Goal: Information Seeking & Learning: Check status

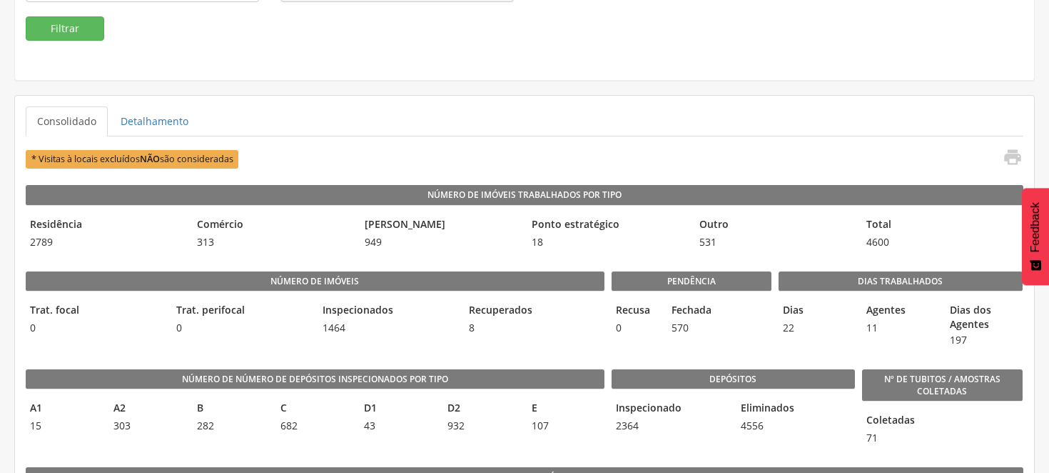
scroll to position [158, 0]
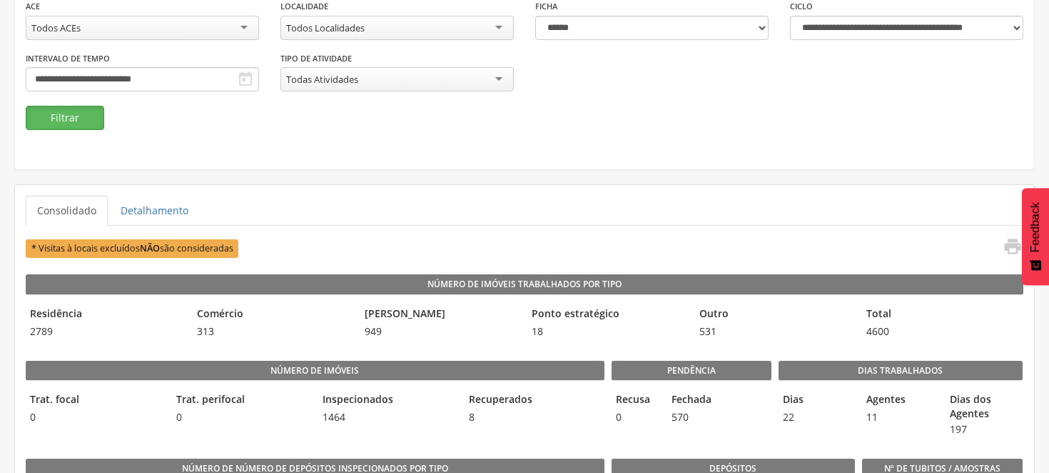
drag, startPoint x: 66, startPoint y: 108, endPoint x: 238, endPoint y: 186, distance: 188.2
click at [66, 108] on button "Filtrar" at bounding box center [65, 118] width 79 height 24
click at [314, 354] on div "Número de imóveis Trat. focal 0 Trat. perifocal 0 Inspecionados 1527 Recuperado…" at bounding box center [315, 395] width 579 height 98
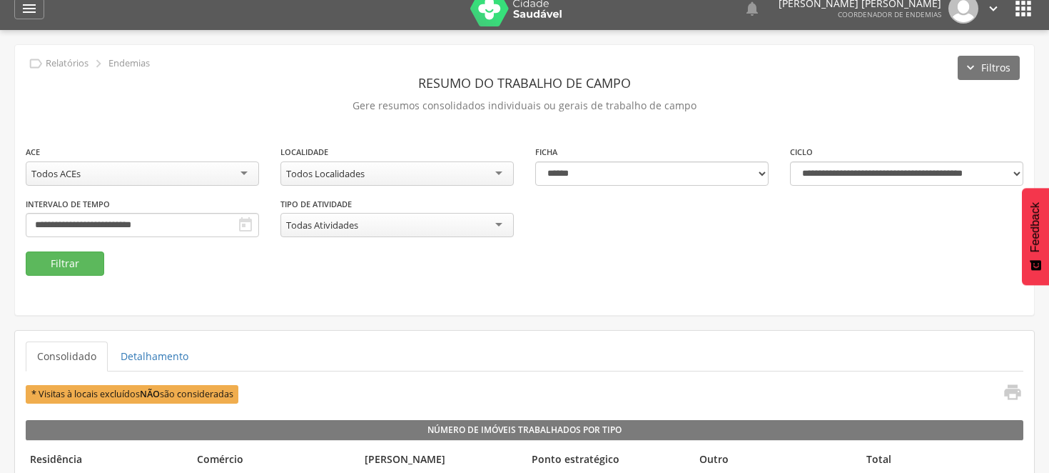
scroll to position [0, 0]
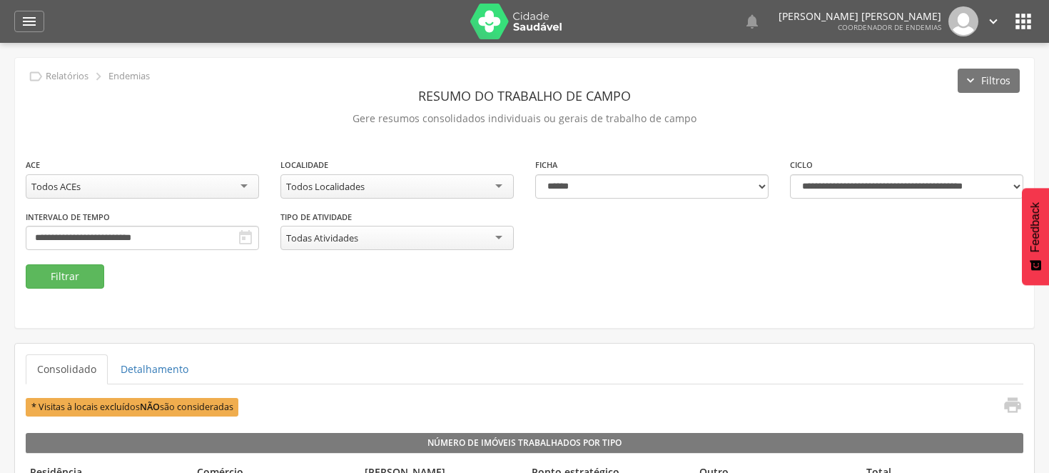
click at [473, 178] on div "Todos Localidades" at bounding box center [397, 186] width 233 height 24
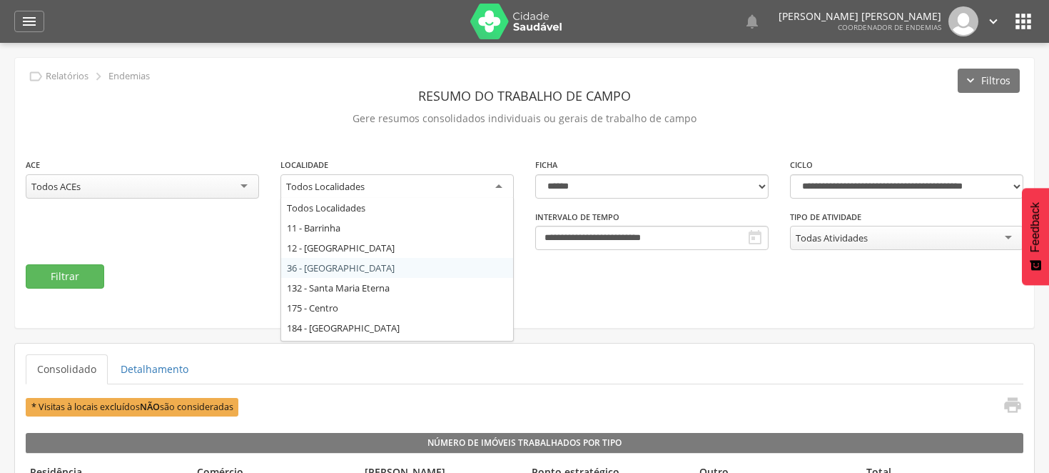
scroll to position [79, 0]
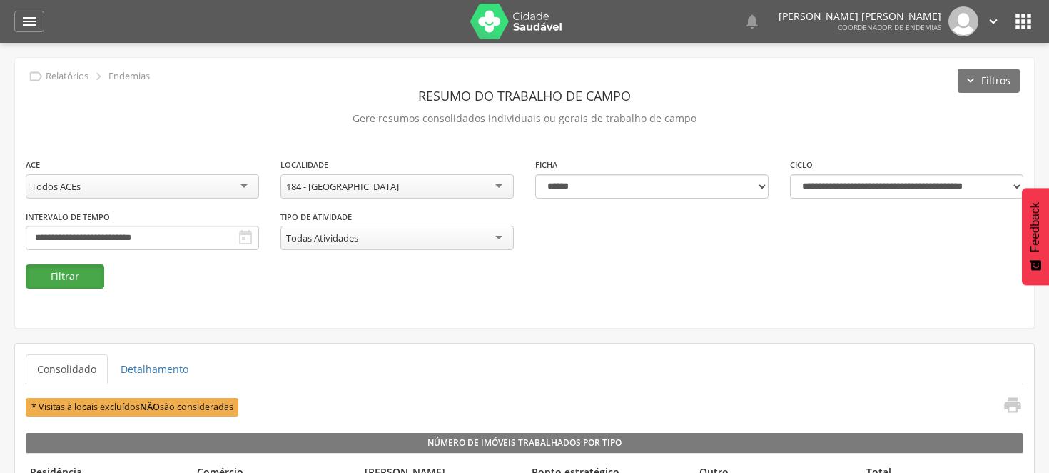
click at [66, 273] on button "Filtrar" at bounding box center [65, 276] width 79 height 24
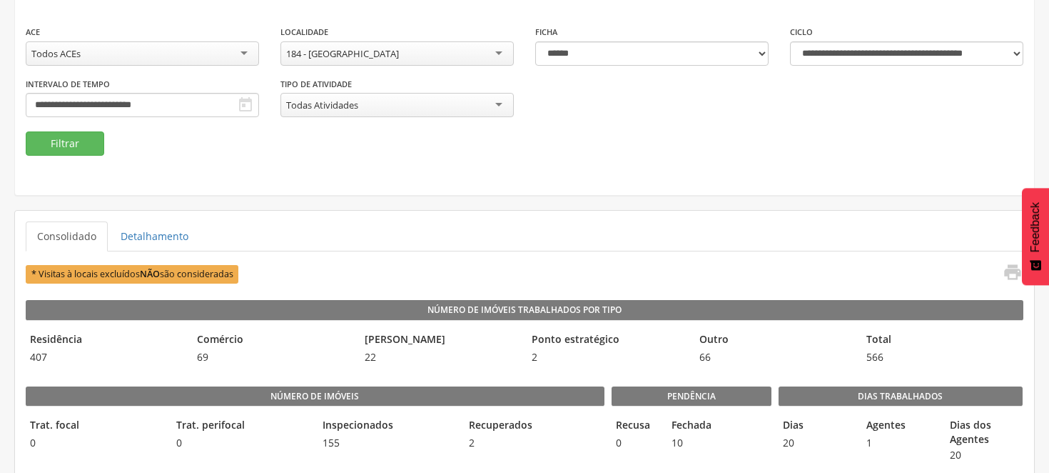
scroll to position [0, 0]
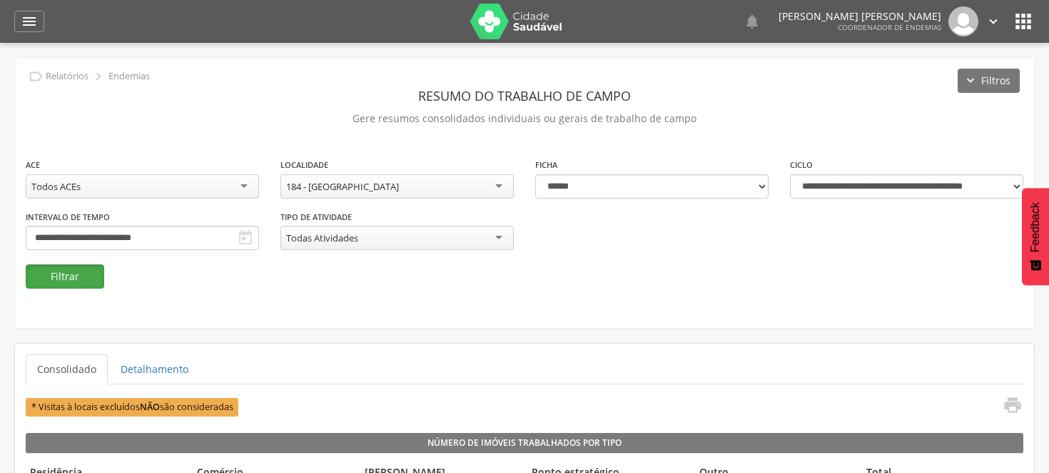
click at [76, 277] on button "Filtrar" at bounding box center [65, 276] width 79 height 24
click at [64, 273] on button "Filtrar" at bounding box center [65, 276] width 79 height 24
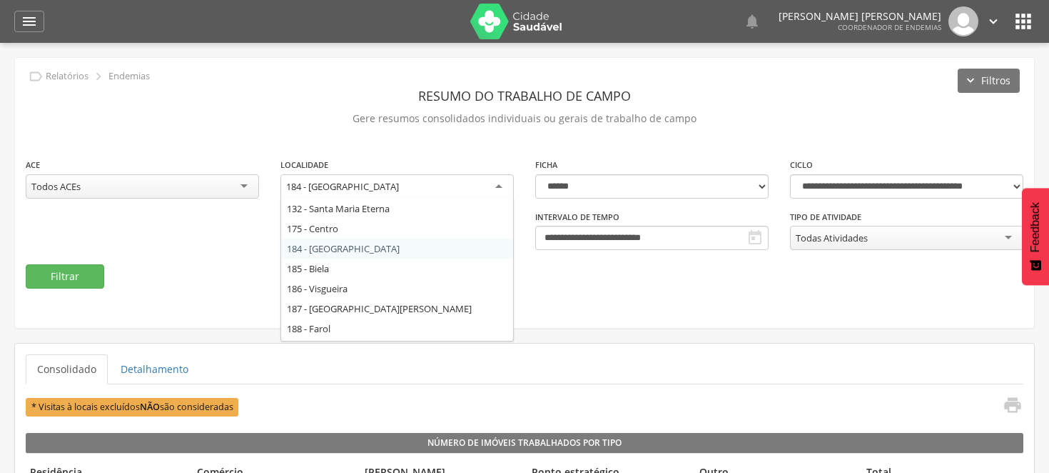
click at [502, 182] on div "184 - [GEOGRAPHIC_DATA]" at bounding box center [397, 187] width 233 height 26
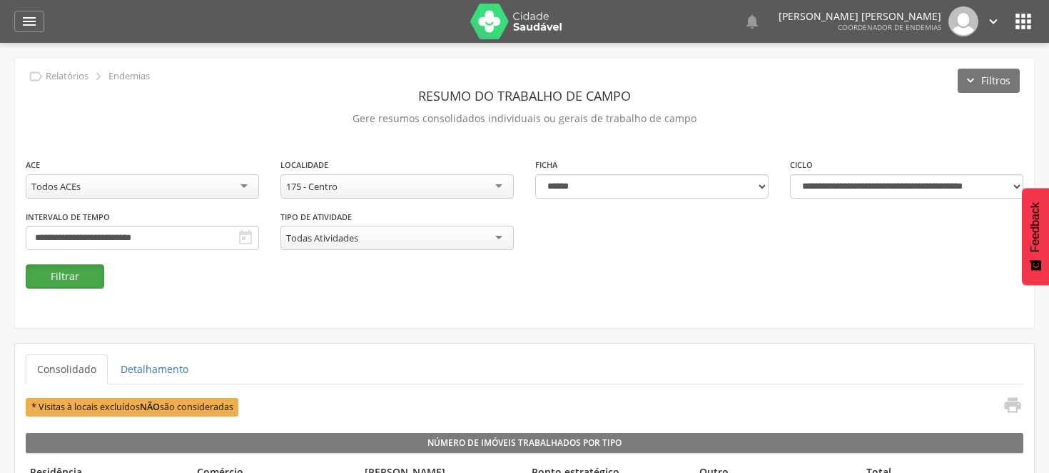
click at [89, 280] on button "Filtrar" at bounding box center [65, 276] width 79 height 24
click at [63, 111] on p "Gere resumos consolidados individuais ou gerais de trabalho de campo" at bounding box center [525, 119] width 998 height 20
click at [501, 181] on div "175 - Centro" at bounding box center [397, 186] width 233 height 24
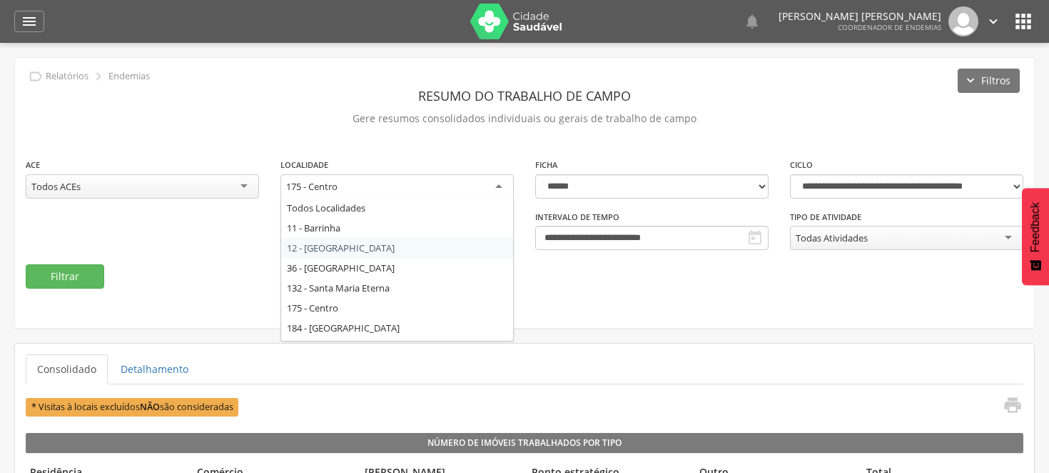
scroll to position [79, 0]
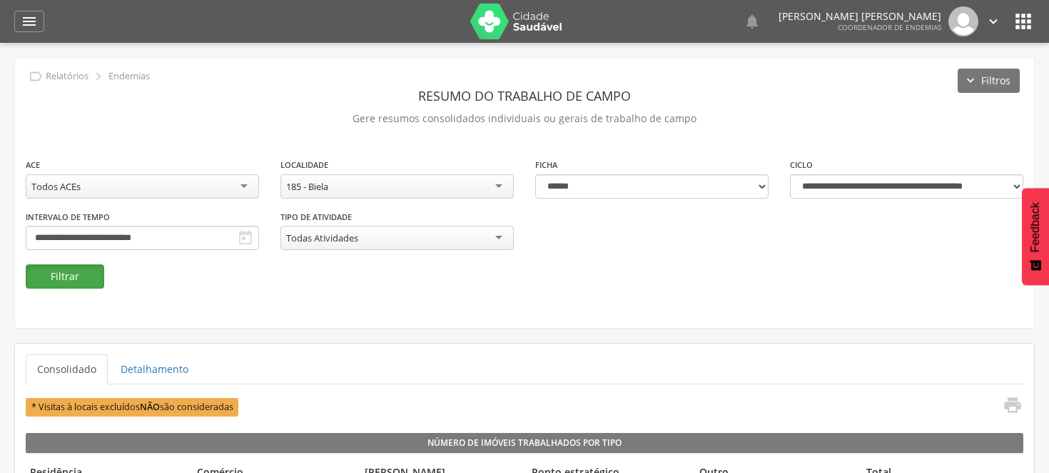
click at [75, 274] on button "Filtrar" at bounding box center [65, 276] width 79 height 24
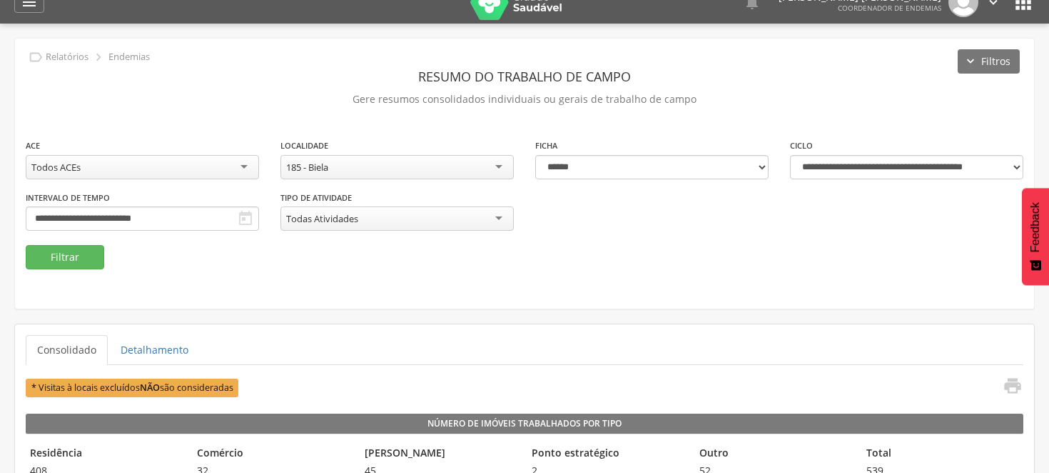
scroll to position [0, 0]
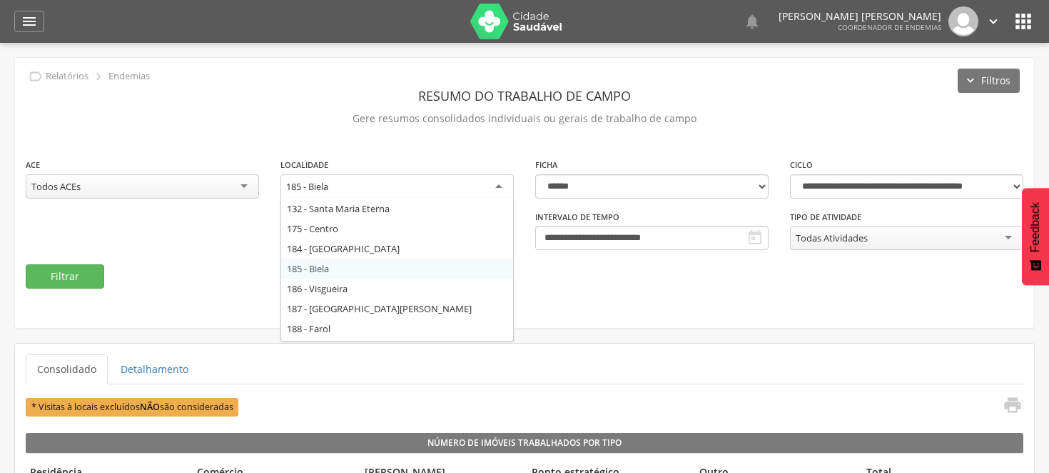
click at [503, 183] on div "185 - Biela" at bounding box center [397, 187] width 233 height 26
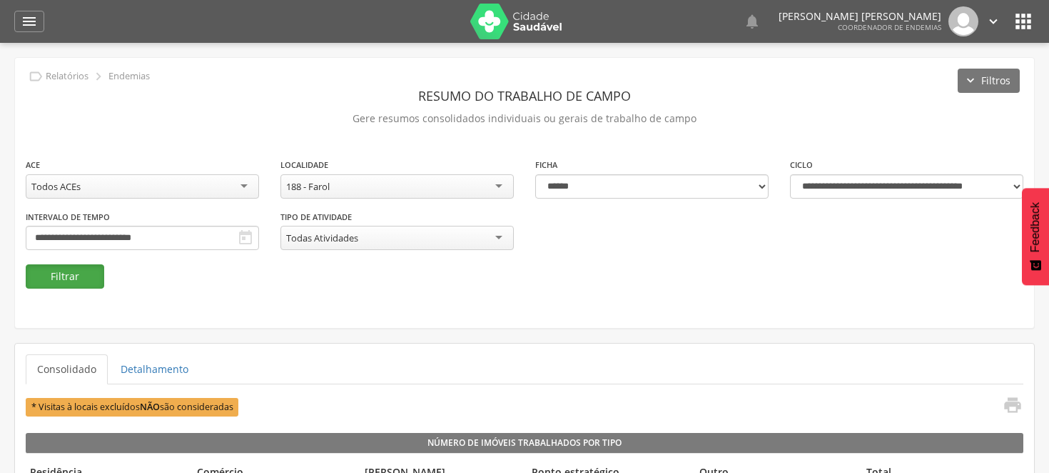
click at [83, 266] on button "Filtrar" at bounding box center [65, 276] width 79 height 24
click at [503, 188] on div "188 - Farol" at bounding box center [397, 186] width 233 height 24
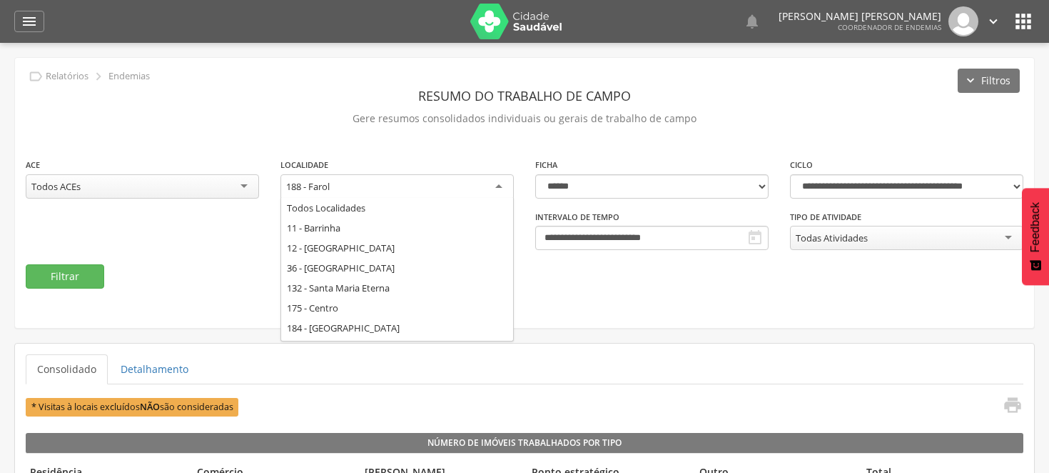
scroll to position [157, 0]
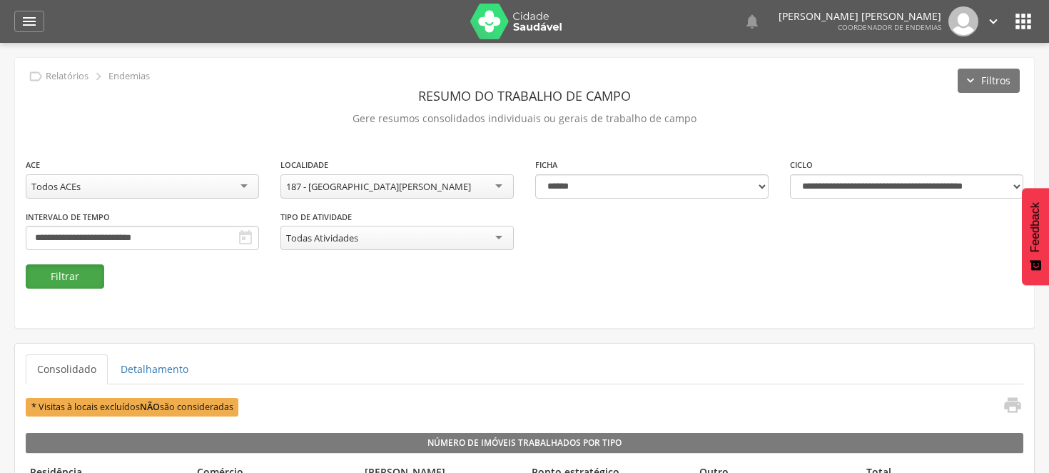
click at [70, 266] on button "Filtrar" at bounding box center [65, 276] width 79 height 24
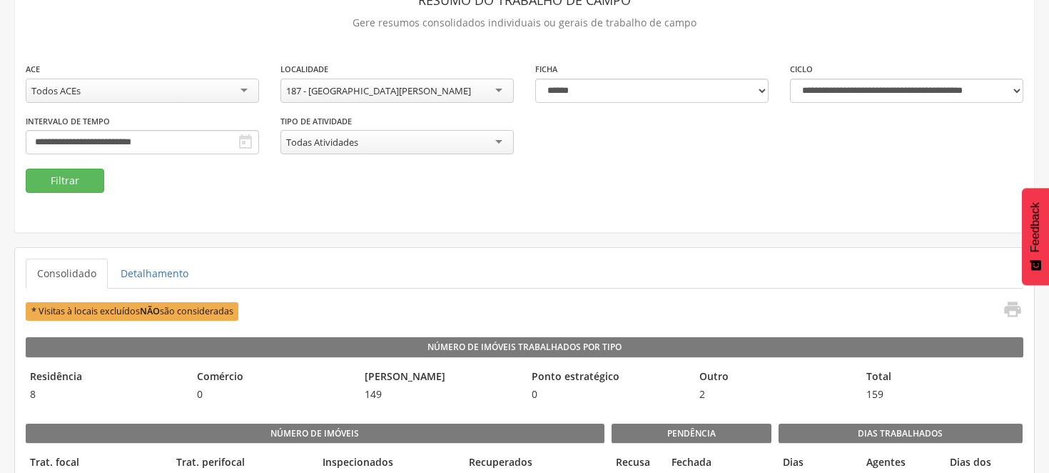
scroll to position [0, 0]
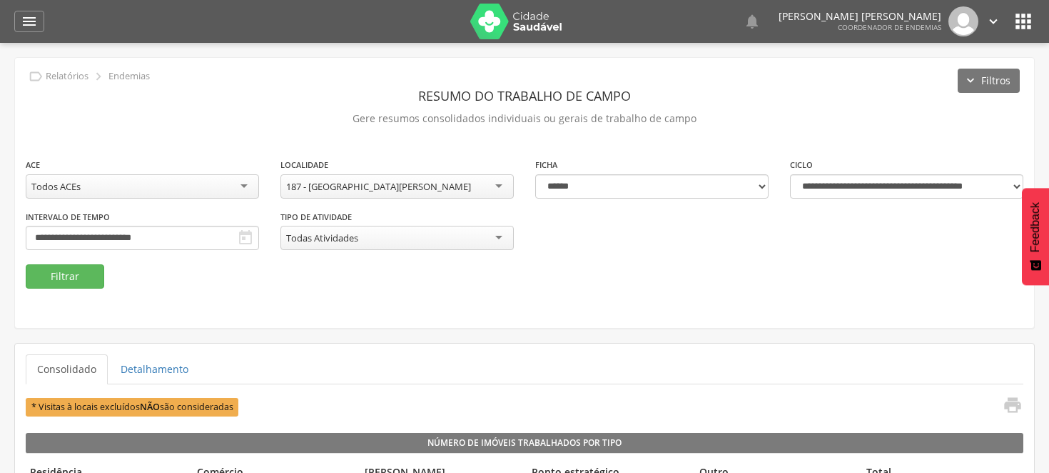
click at [501, 183] on div "187 - [GEOGRAPHIC_DATA][PERSON_NAME]" at bounding box center [397, 186] width 233 height 24
click at [79, 275] on button "Filtrar" at bounding box center [65, 276] width 79 height 24
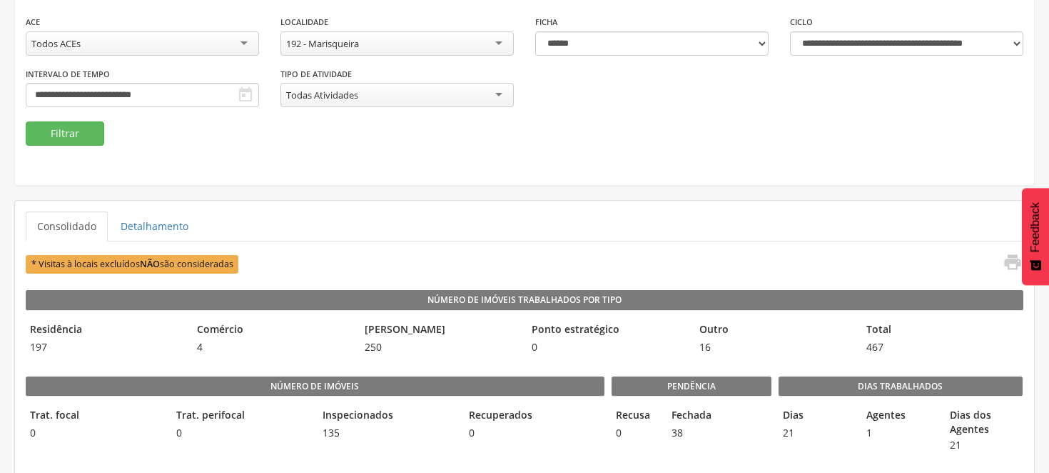
scroll to position [158, 0]
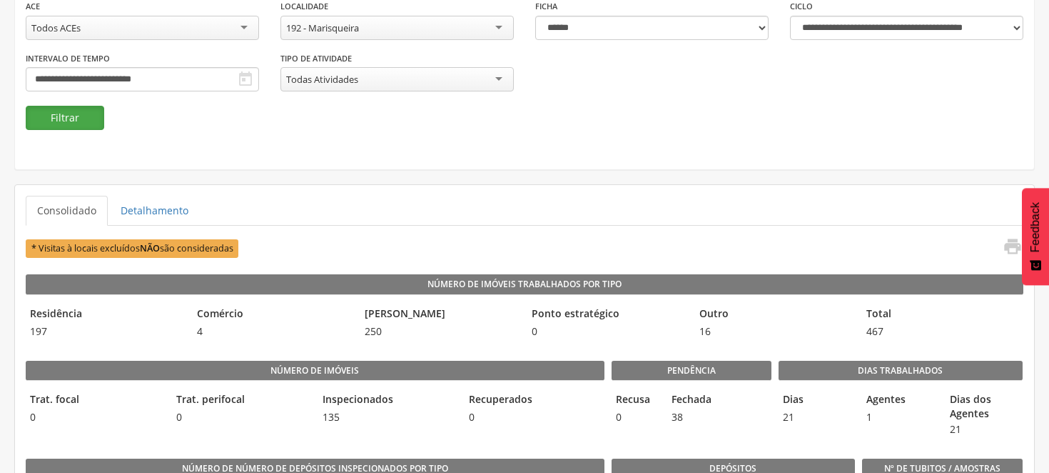
click at [77, 116] on button "Filtrar" at bounding box center [65, 118] width 79 height 24
drag, startPoint x: 69, startPoint y: 115, endPoint x: 119, endPoint y: 139, distance: 56.2
click at [69, 115] on button "Filtrar" at bounding box center [65, 118] width 79 height 24
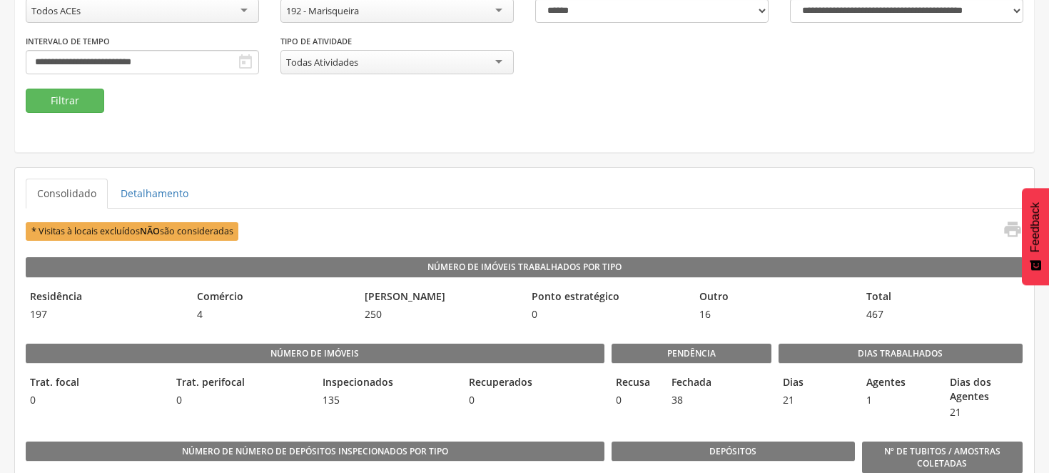
scroll to position [79, 0]
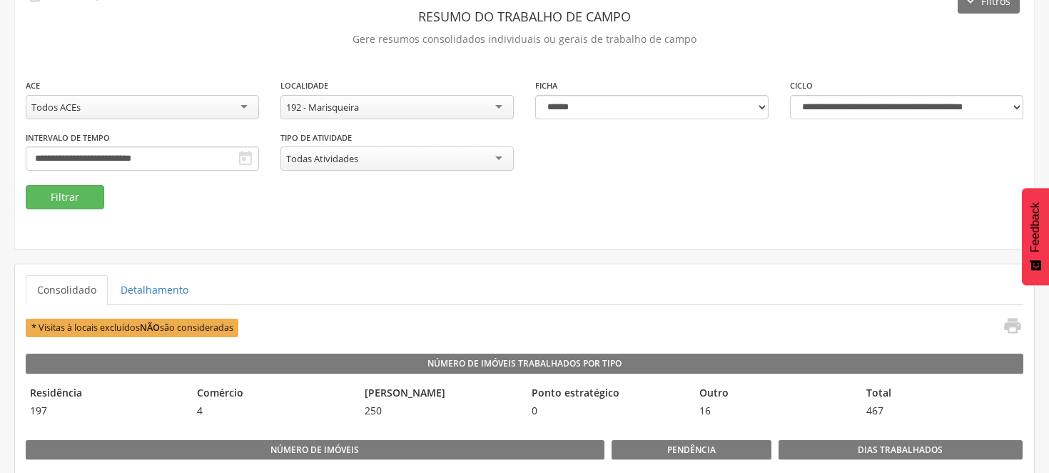
click at [502, 101] on div "192 - Marisqueira" at bounding box center [397, 107] width 233 height 24
click at [87, 198] on button "Filtrar" at bounding box center [65, 197] width 79 height 24
click at [498, 107] on div "191 - Tropical" at bounding box center [397, 107] width 233 height 24
click at [45, 196] on button "Filtrar" at bounding box center [65, 197] width 79 height 24
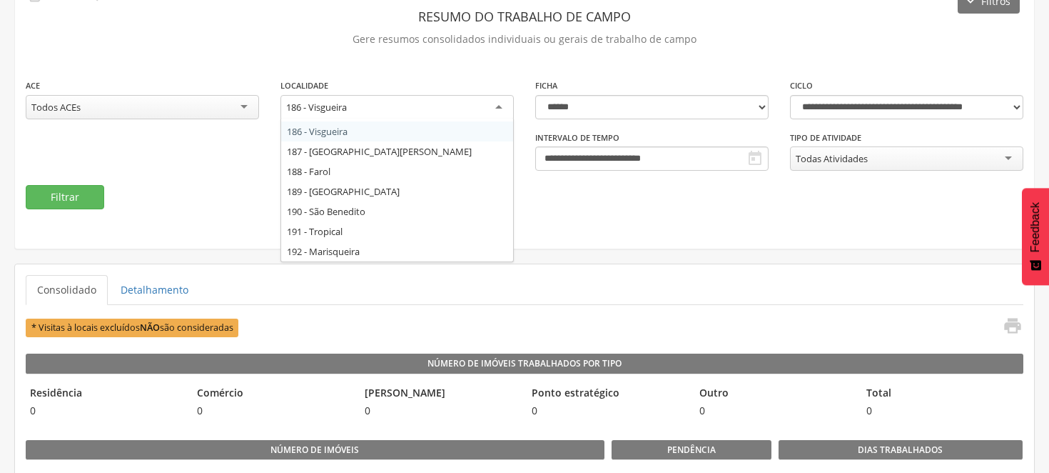
click at [496, 100] on div "186 - Visgueira" at bounding box center [397, 108] width 233 height 26
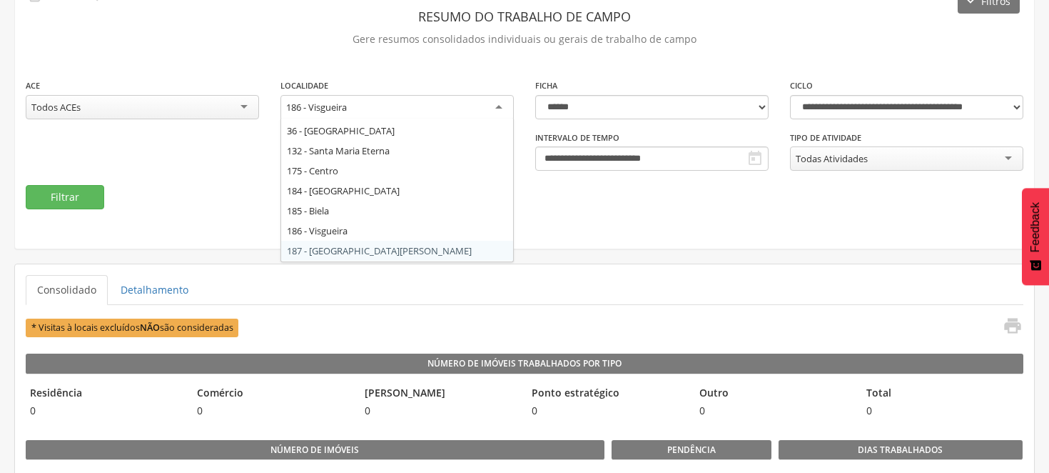
scroll to position [0, 0]
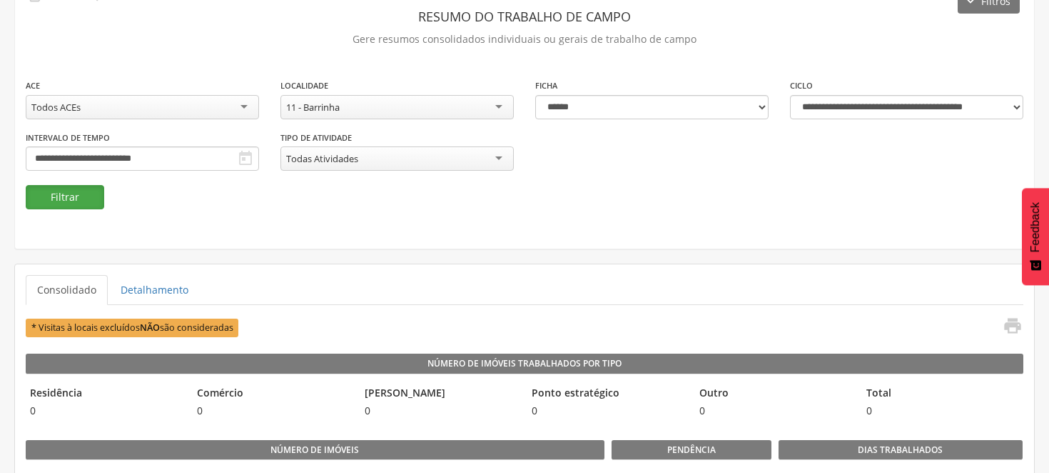
click at [65, 195] on button "Filtrar" at bounding box center [65, 197] width 79 height 24
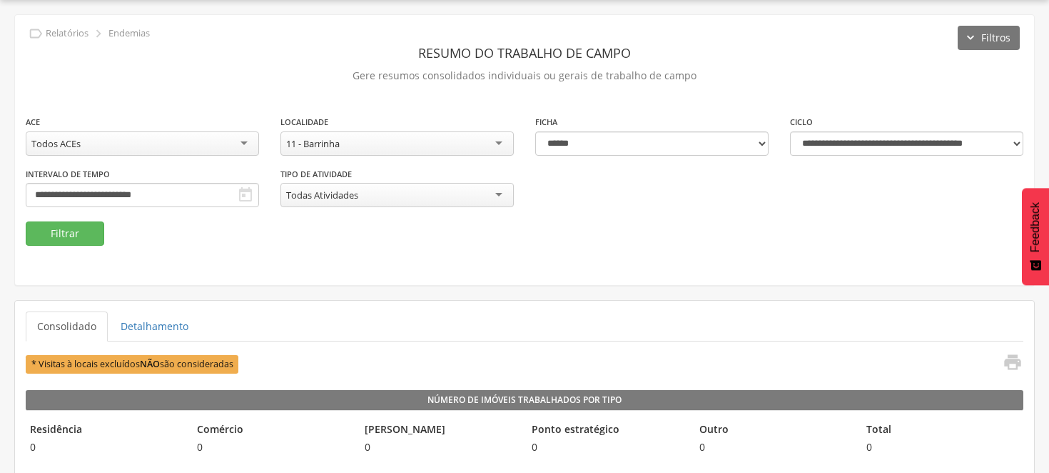
scroll to position [79, 0]
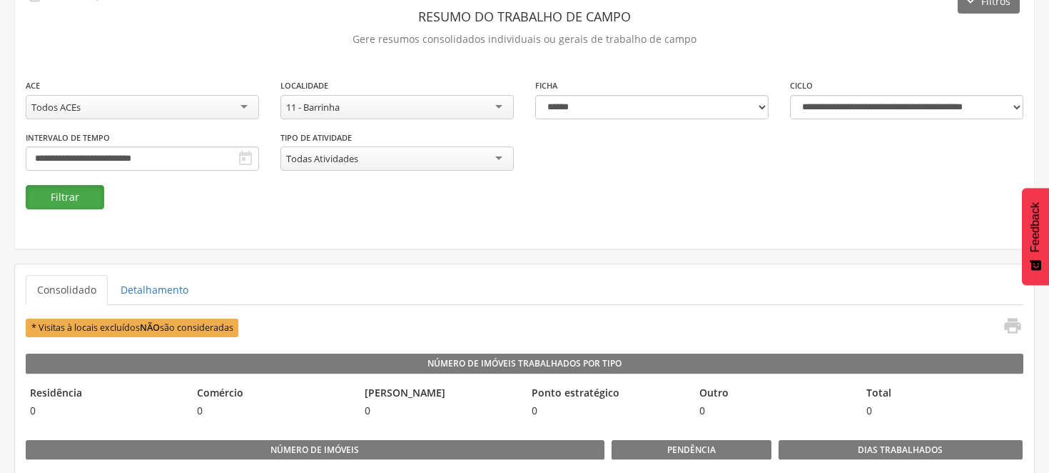
click at [54, 200] on button "Filtrar" at bounding box center [65, 197] width 79 height 24
click at [496, 105] on div "11 - Barrinha" at bounding box center [397, 107] width 233 height 24
click at [82, 191] on button "Filtrar" at bounding box center [65, 197] width 79 height 24
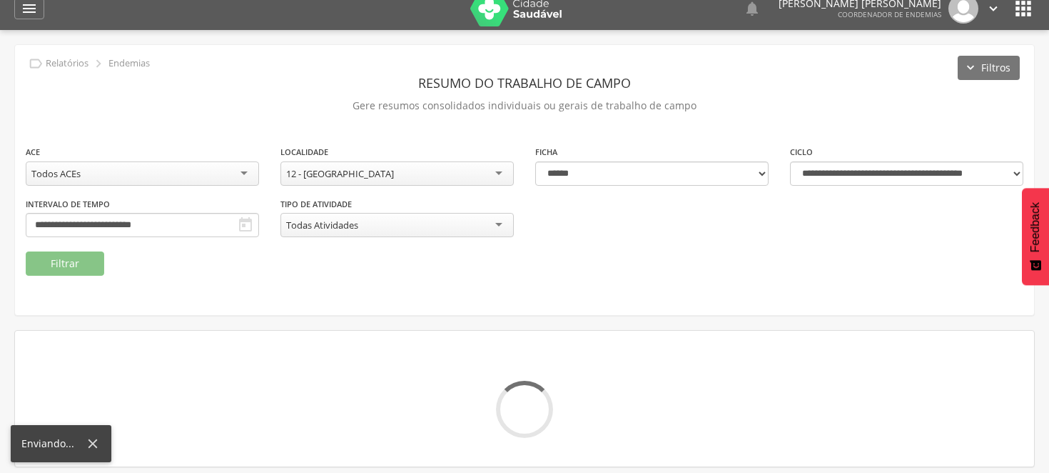
scroll to position [0, 0]
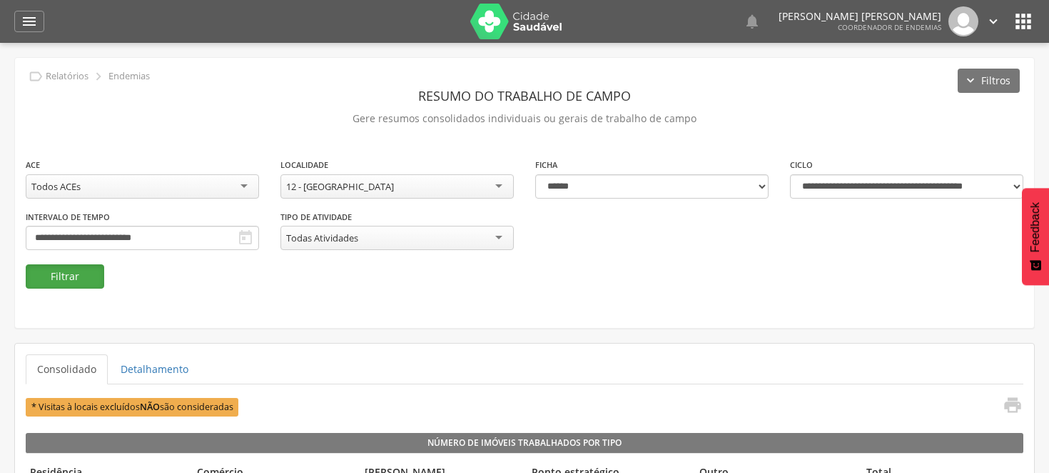
click at [40, 267] on button "Filtrar" at bounding box center [65, 276] width 79 height 24
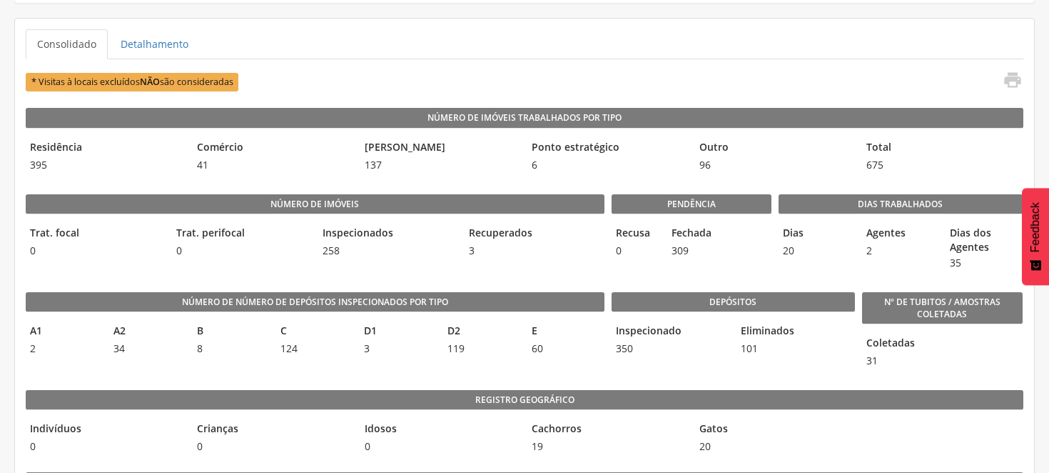
scroll to position [281, 0]
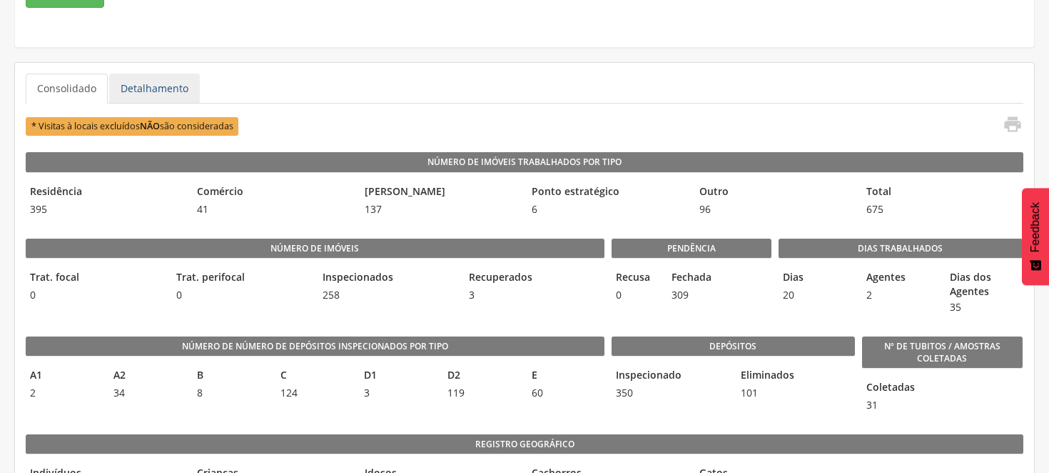
click at [172, 87] on link "Detalhamento" at bounding box center [154, 89] width 91 height 30
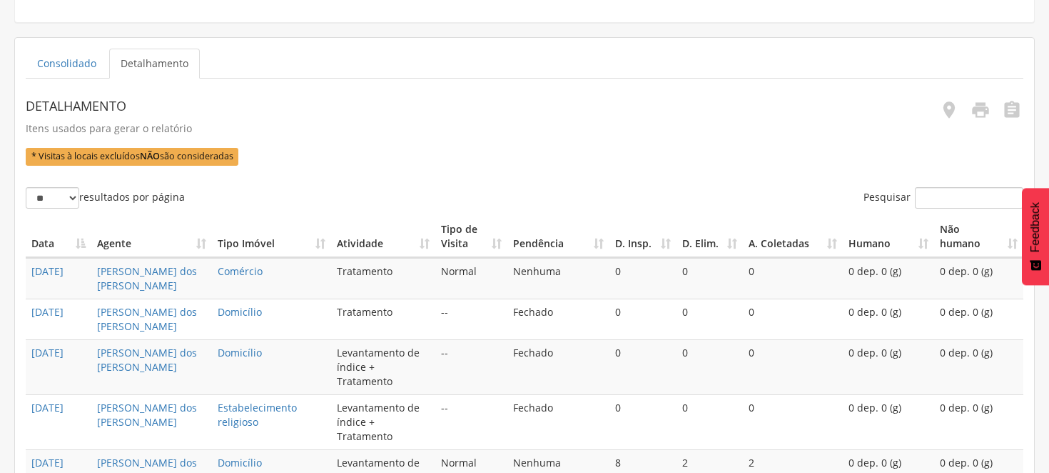
scroll to position [0, 0]
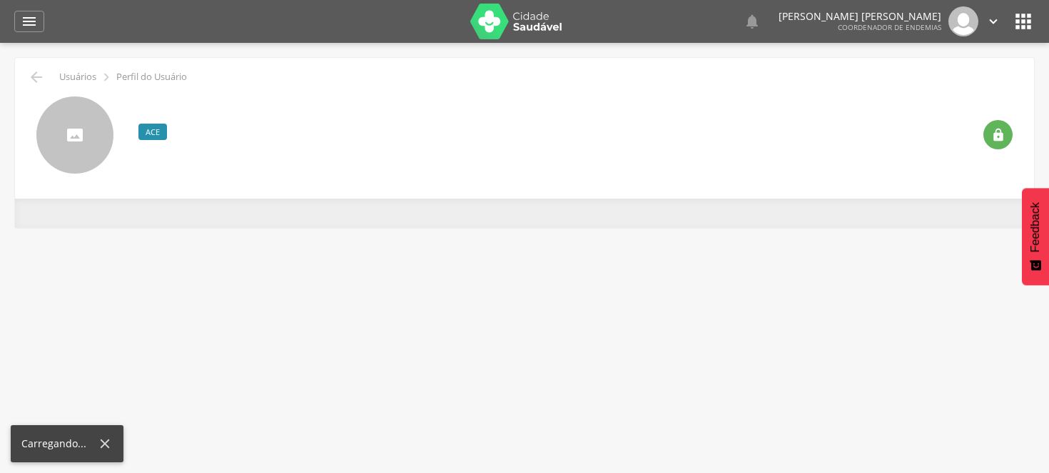
type input "**********"
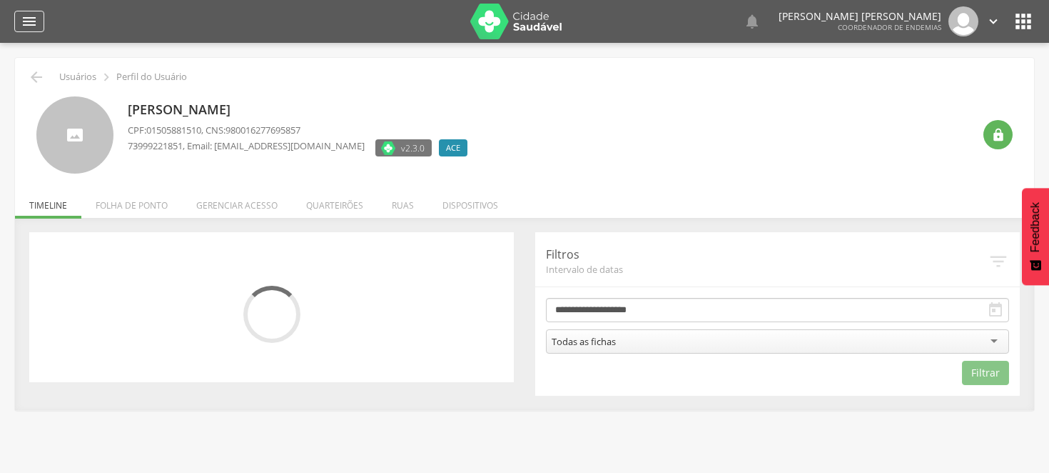
click at [31, 16] on icon "" at bounding box center [29, 21] width 17 height 17
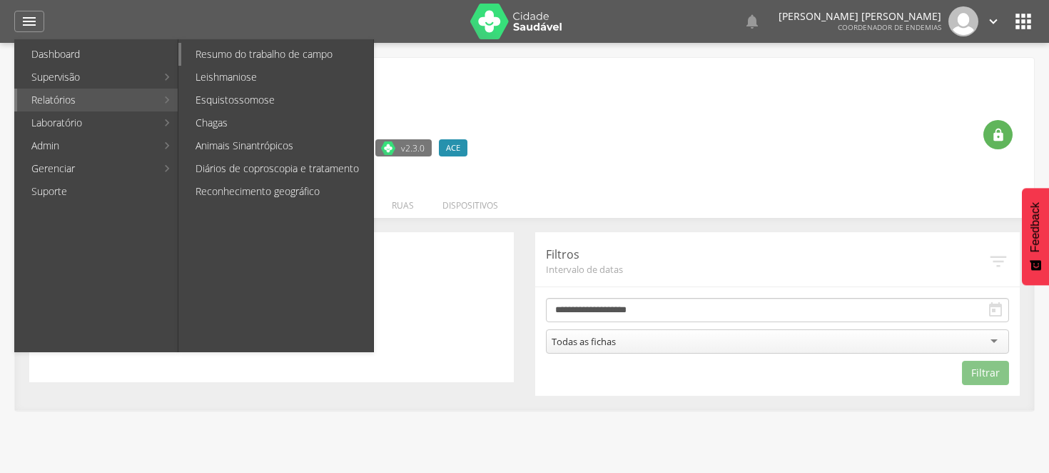
click at [255, 50] on link "Resumo do trabalho de campo" at bounding box center [277, 54] width 192 height 23
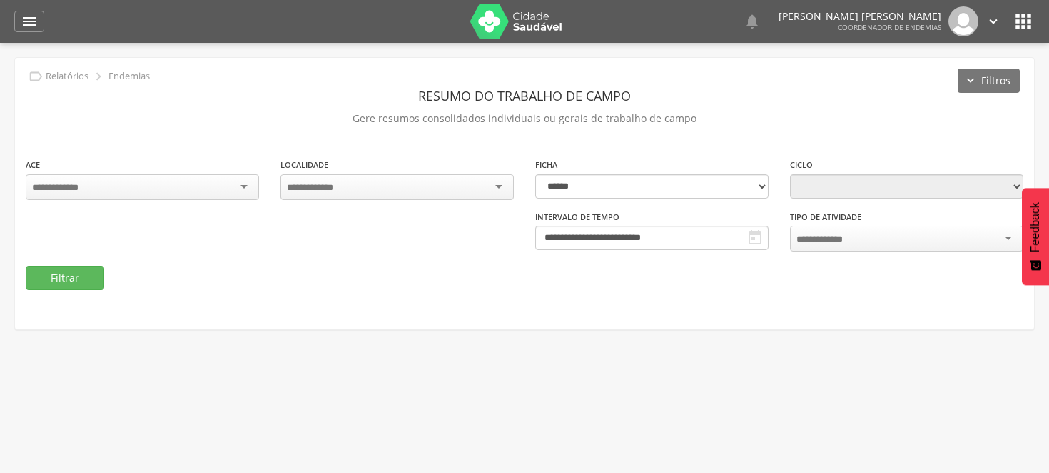
type input "**********"
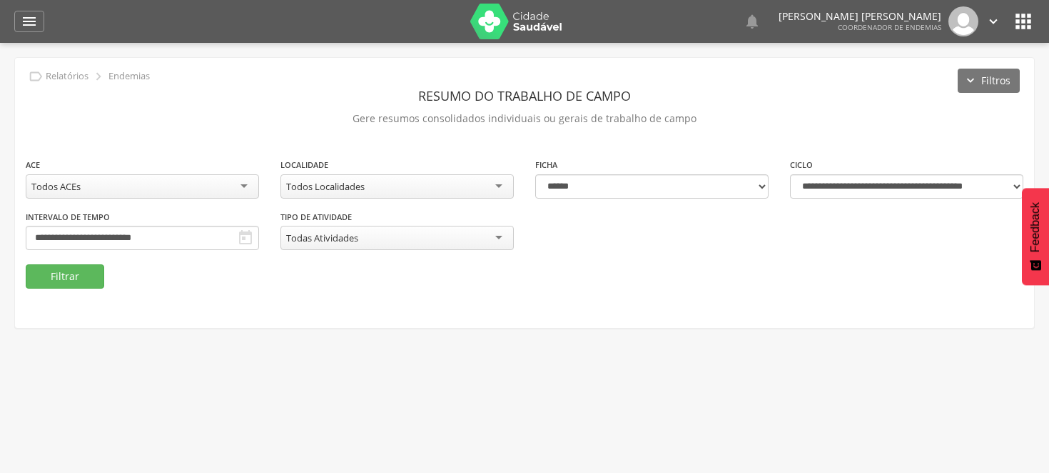
click at [497, 181] on div "Todos Localidades" at bounding box center [397, 186] width 233 height 24
click at [81, 272] on button "Filtrar" at bounding box center [65, 276] width 79 height 24
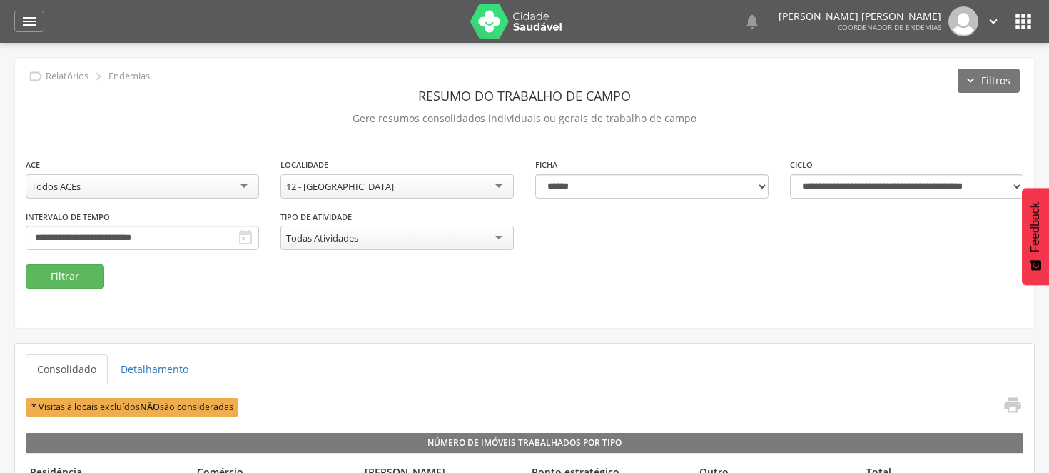
click at [500, 179] on div "12 - [GEOGRAPHIC_DATA]" at bounding box center [397, 186] width 233 height 24
click at [96, 272] on button "Filtrar" at bounding box center [65, 276] width 79 height 24
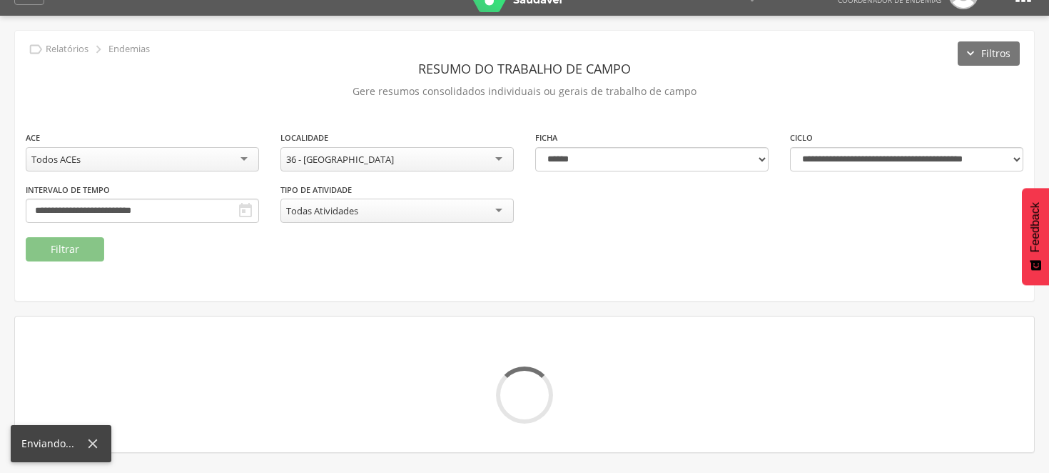
scroll to position [43, 0]
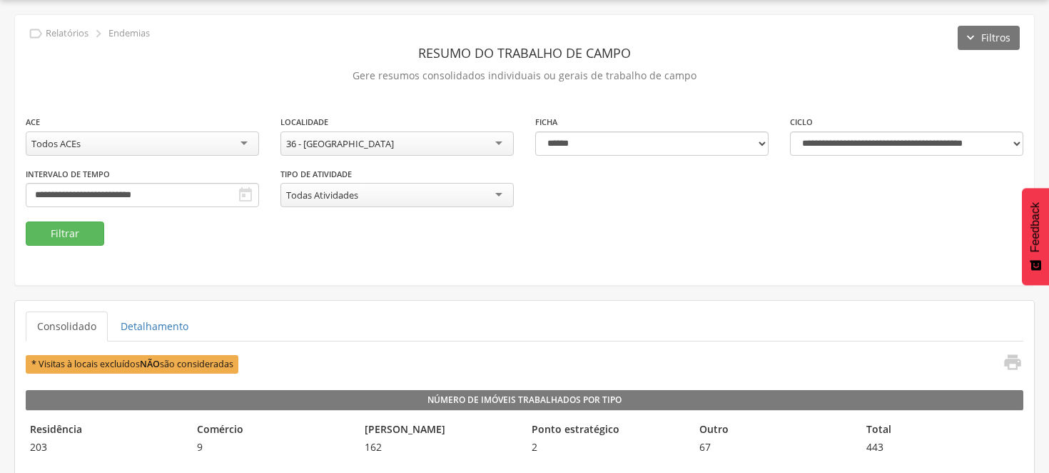
click at [498, 137] on div "36 - [GEOGRAPHIC_DATA]" at bounding box center [397, 143] width 233 height 24
click at [74, 224] on button "Filtrar" at bounding box center [65, 233] width 79 height 24
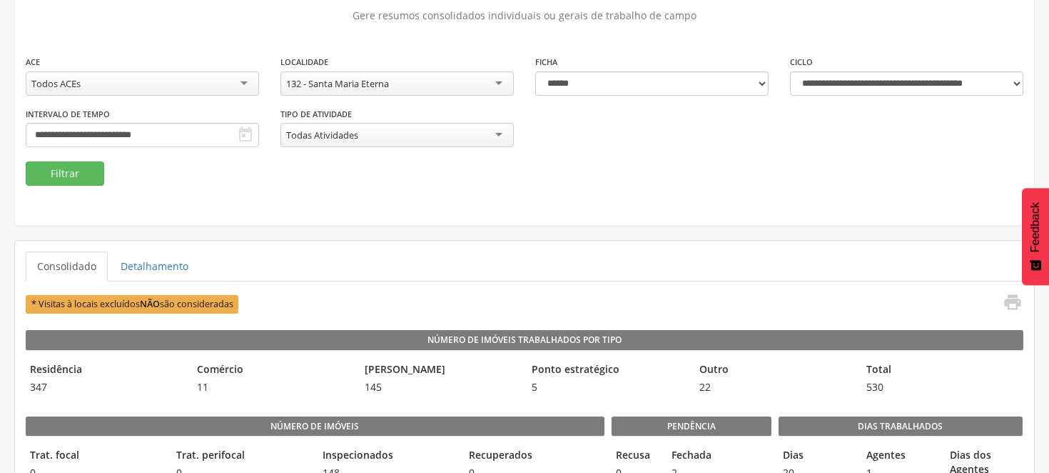
scroll to position [79, 0]
